Goal: Contribute content

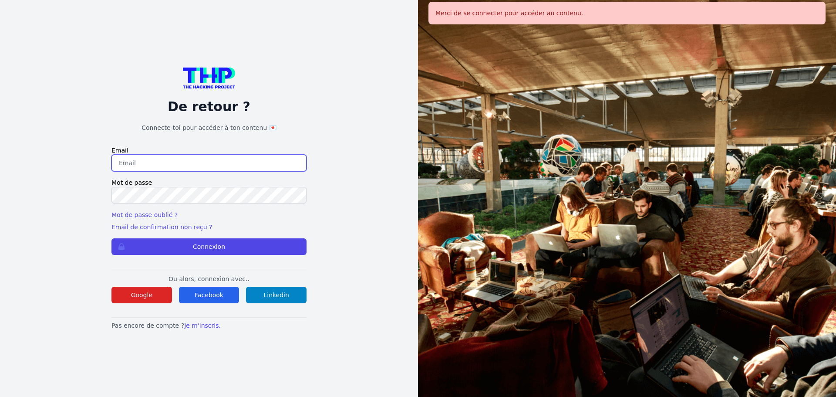
click at [226, 155] on input "email" at bounding box center [208, 163] width 195 height 17
type input "melody_stephan@icloud.com"
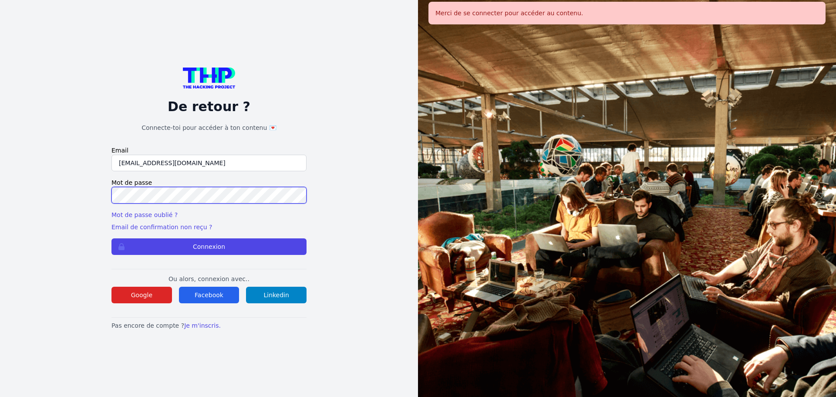
click at [111, 238] on button "Connexion" at bounding box center [208, 246] width 195 height 17
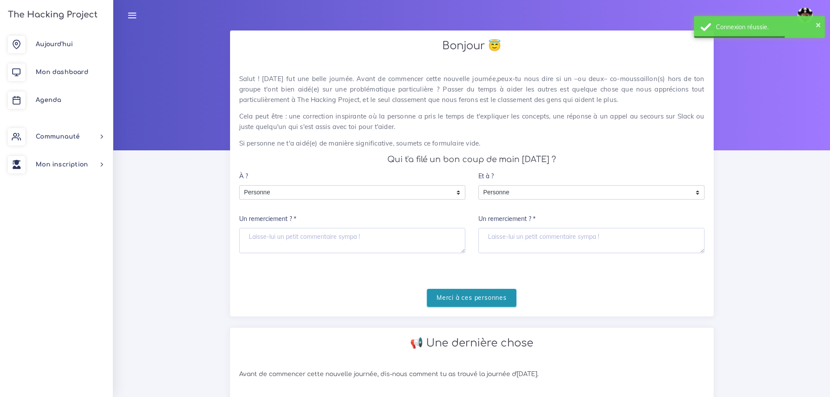
click at [473, 302] on input "Merci à ces personnes" at bounding box center [471, 298] width 89 height 18
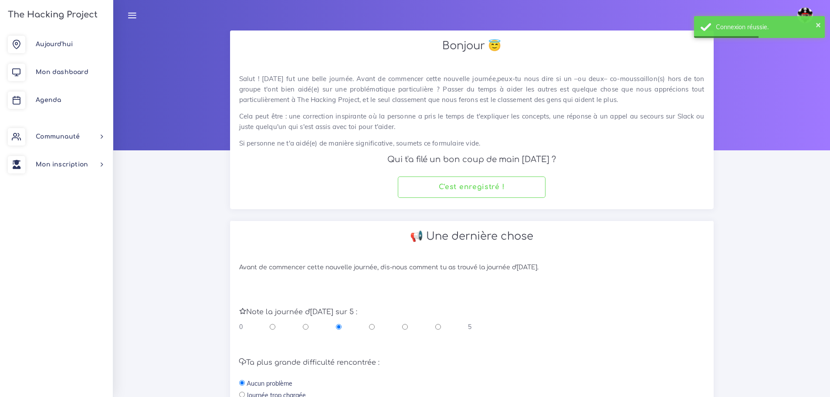
click at [404, 327] on input "radio" at bounding box center [405, 326] width 6 height 9
radio input "true"
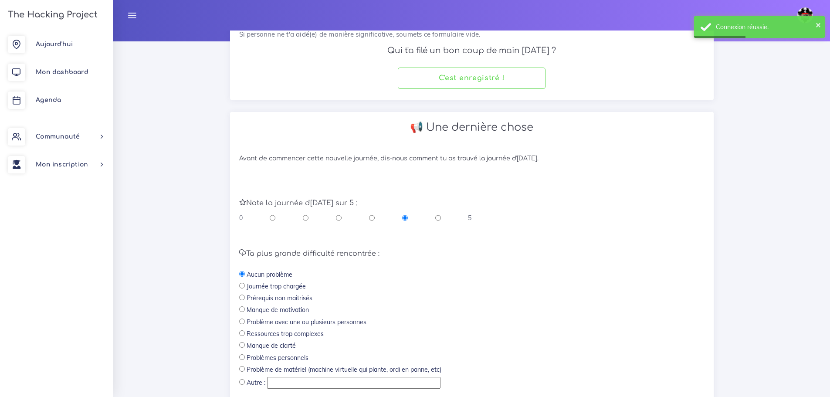
scroll to position [174, 0]
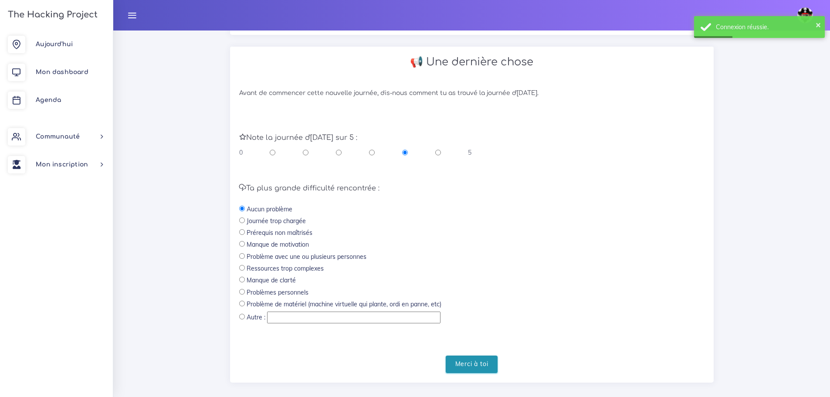
click at [464, 366] on input "Merci à toi" at bounding box center [472, 364] width 52 height 18
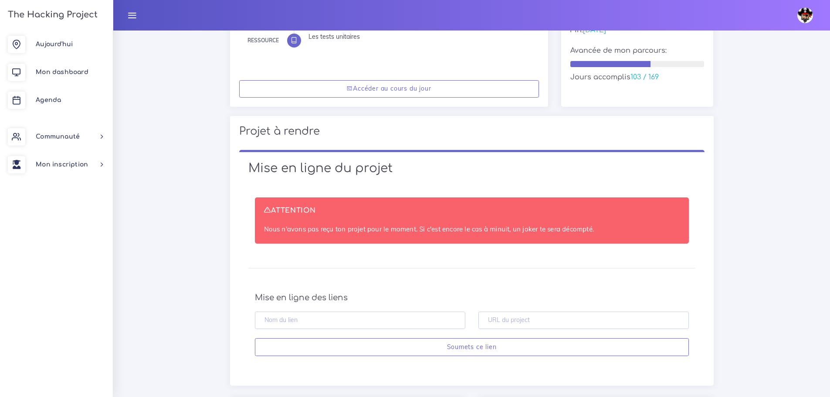
scroll to position [174, 0]
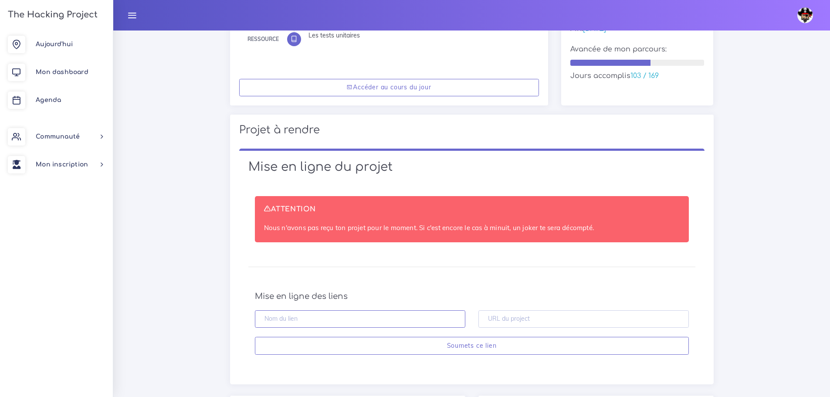
click at [318, 317] on input "text" at bounding box center [360, 319] width 210 height 18
click at [538, 317] on input "text" at bounding box center [583, 319] width 210 height 18
paste input "https://github.com/melody-ste/GildedRose-Kata"
type input "https://github.com/melody-ste/GildedRose-Kata"
click at [435, 319] on input "text" at bounding box center [360, 319] width 210 height 18
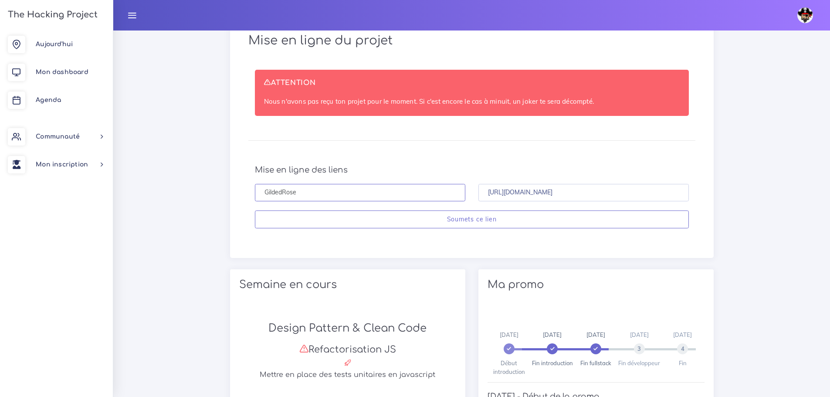
scroll to position [305, 0]
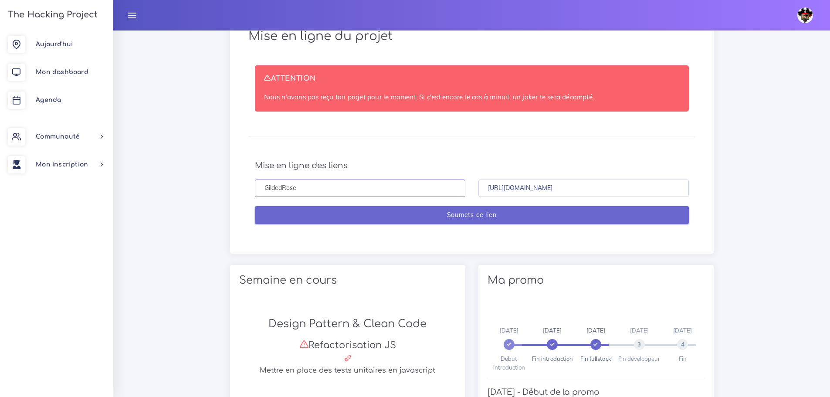
type input "GildedRose"
click at [466, 217] on input "Soumets ce lien" at bounding box center [472, 215] width 434 height 18
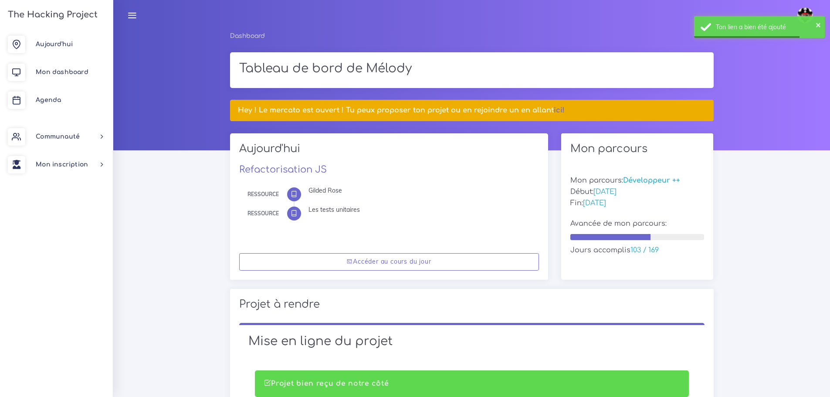
click at [449, 249] on div "Accéder au cours du jour" at bounding box center [389, 262] width 318 height 36
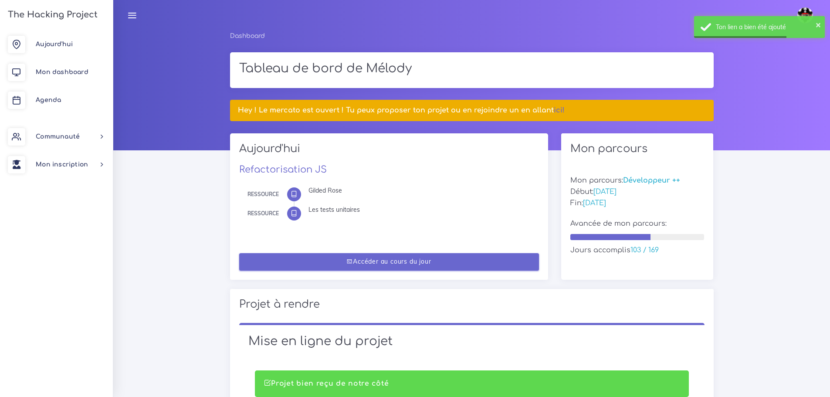
click at [448, 260] on link "Accéder au cours du jour" at bounding box center [389, 262] width 300 height 18
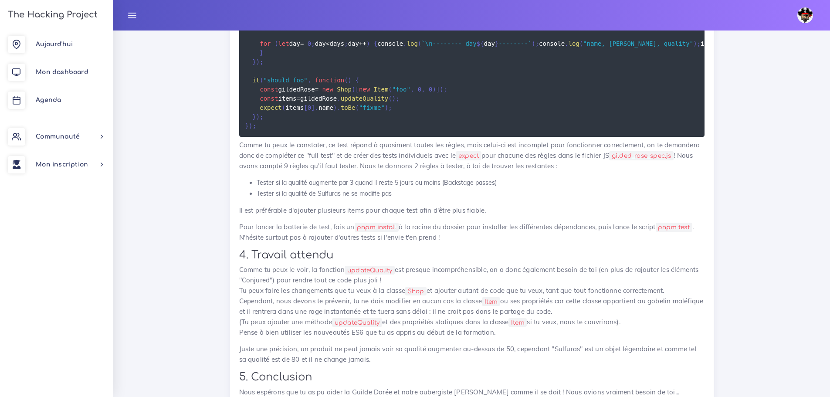
scroll to position [1176, 0]
